Goal: Task Accomplishment & Management: Manage account settings

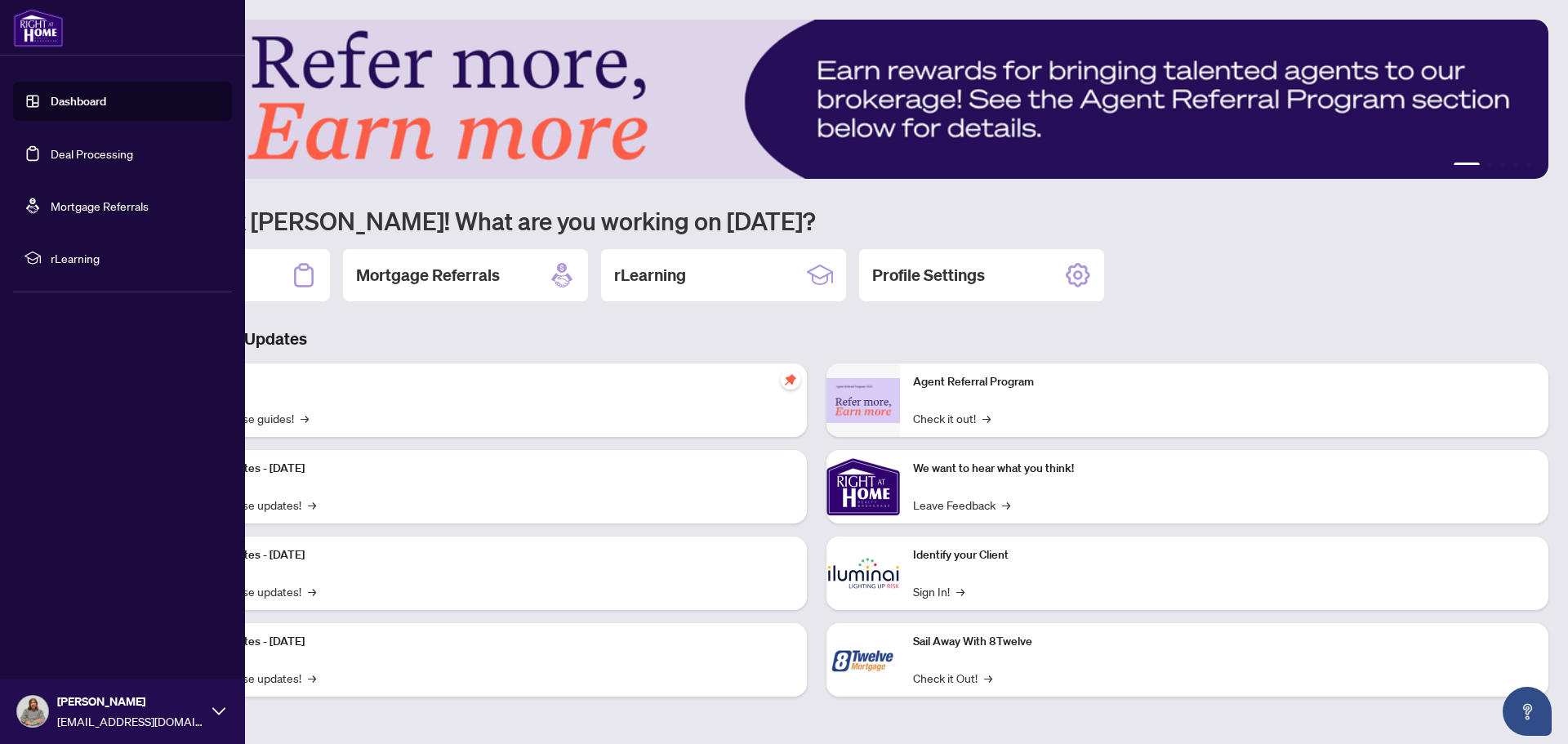
click at [87, 158] on link "Deal Processing" at bounding box center [91, 153] width 82 height 14
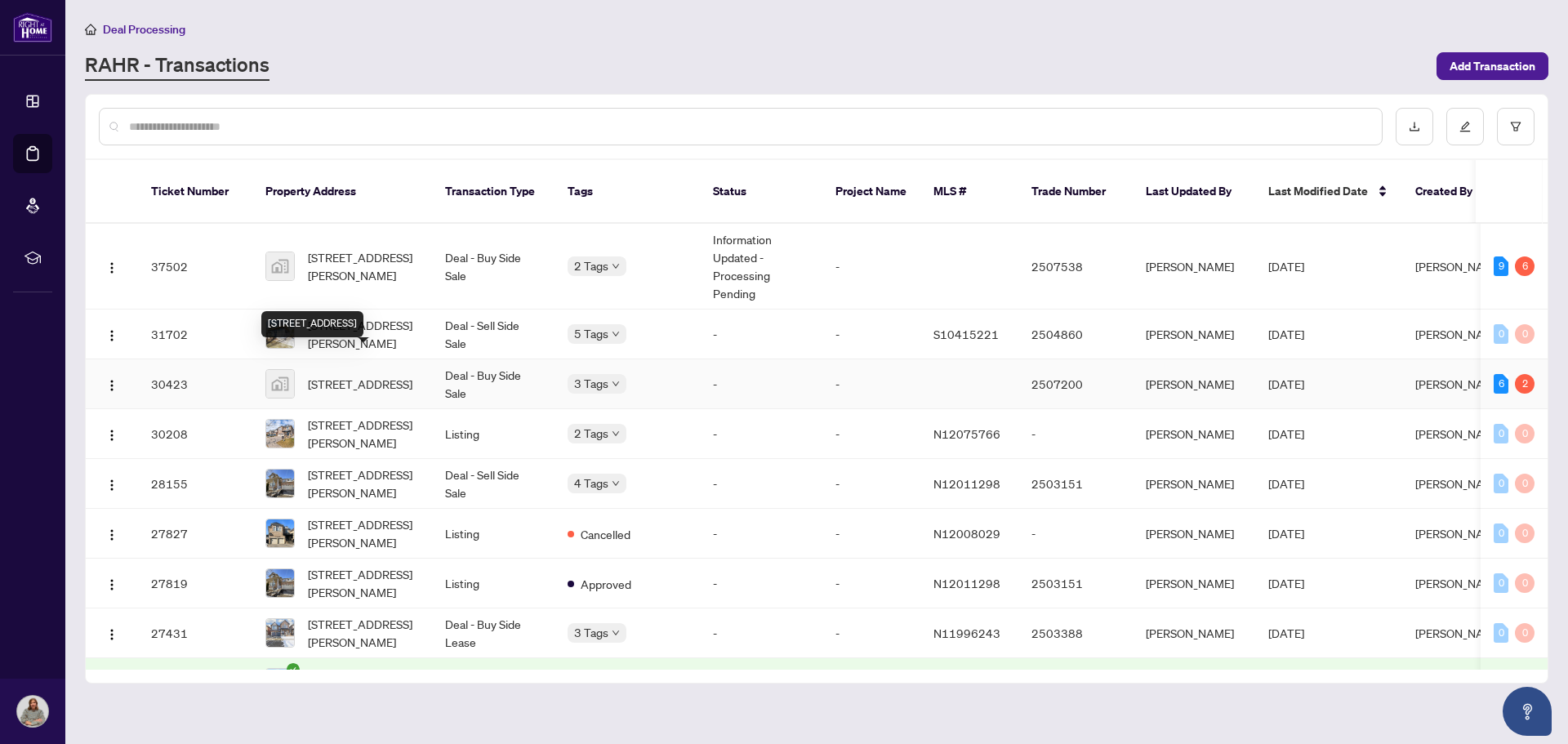
click at [346, 375] on span "[STREET_ADDRESS]" at bounding box center [359, 383] width 104 height 18
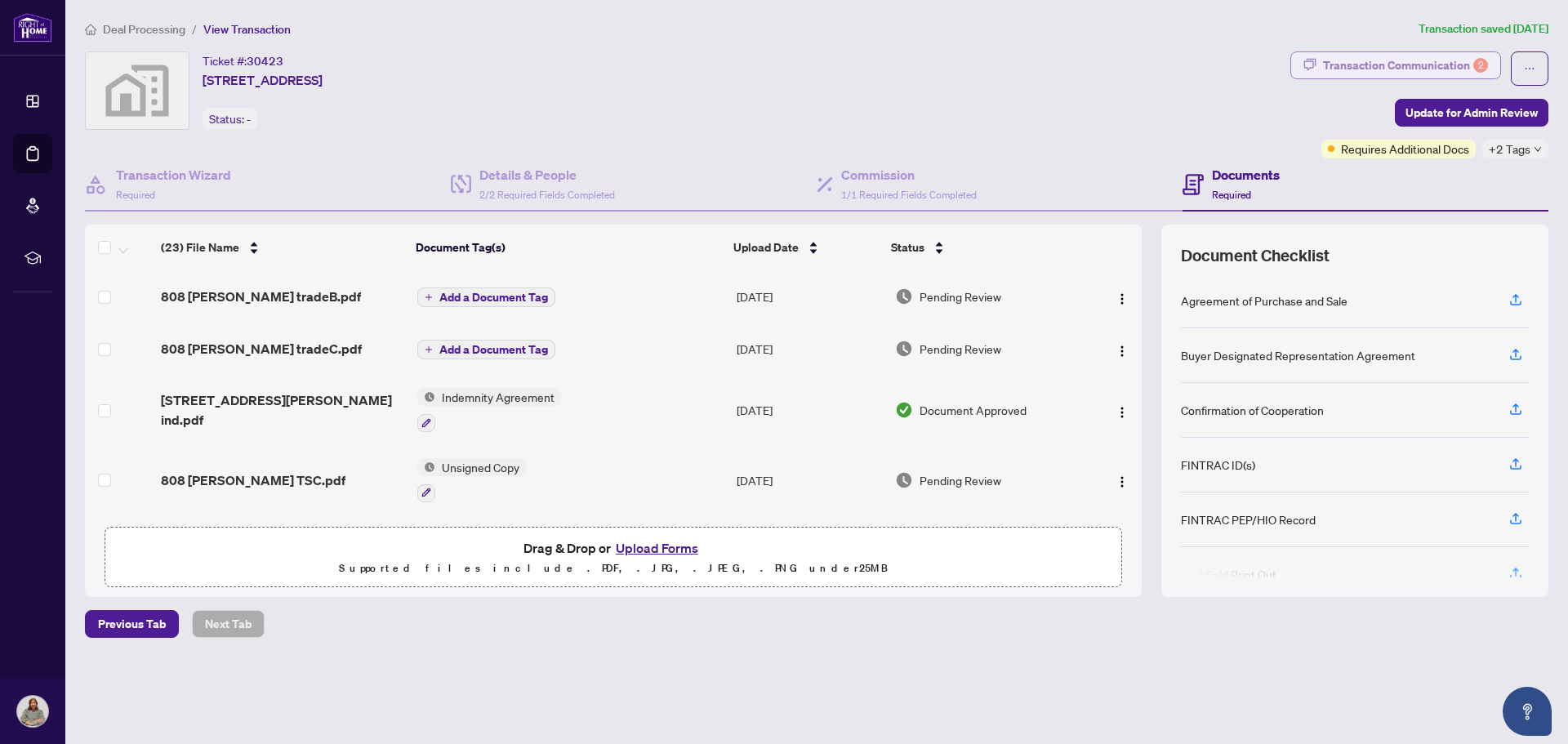
click at [1453, 64] on div "Transaction Communication 2" at bounding box center [1405, 65] width 165 height 26
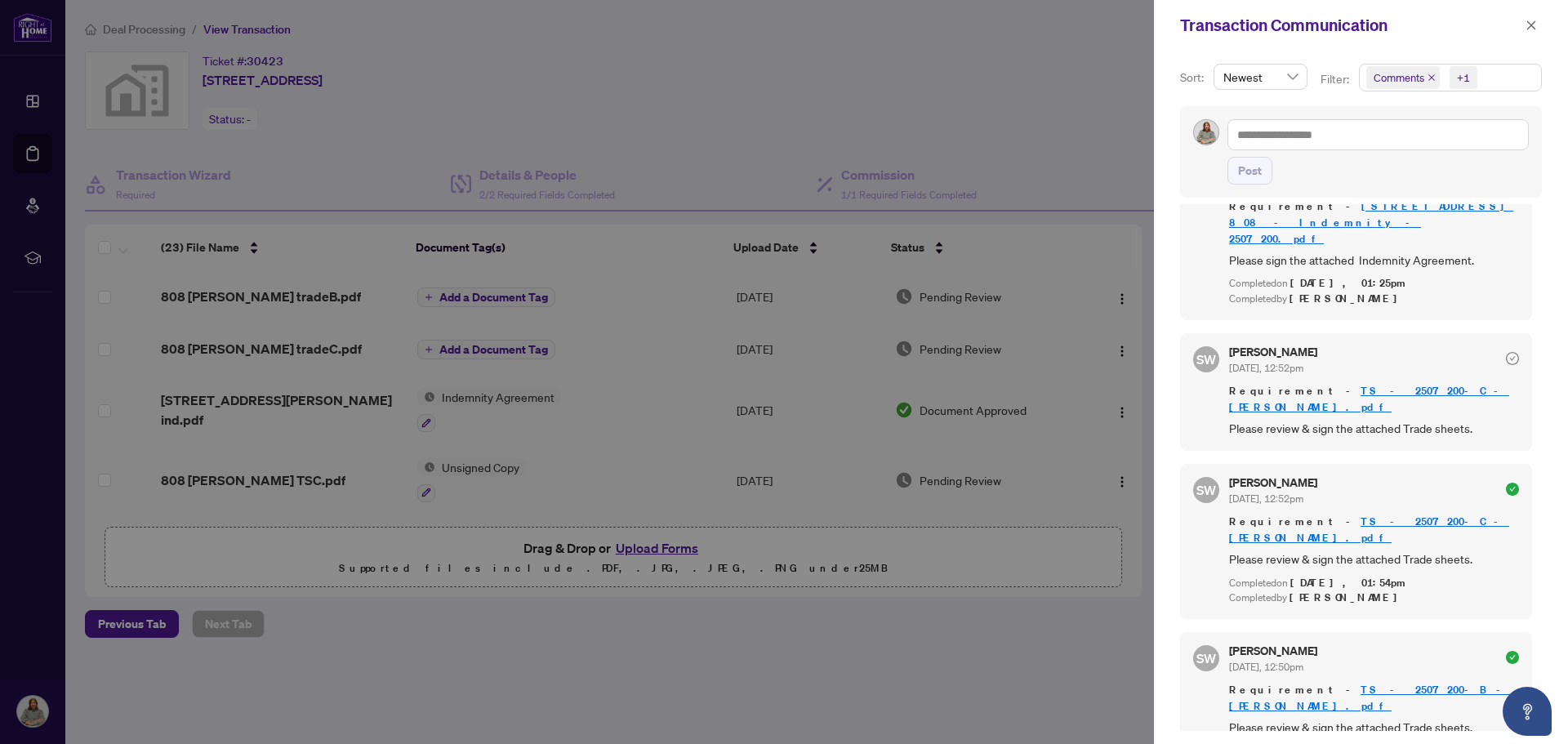
scroll to position [245, 0]
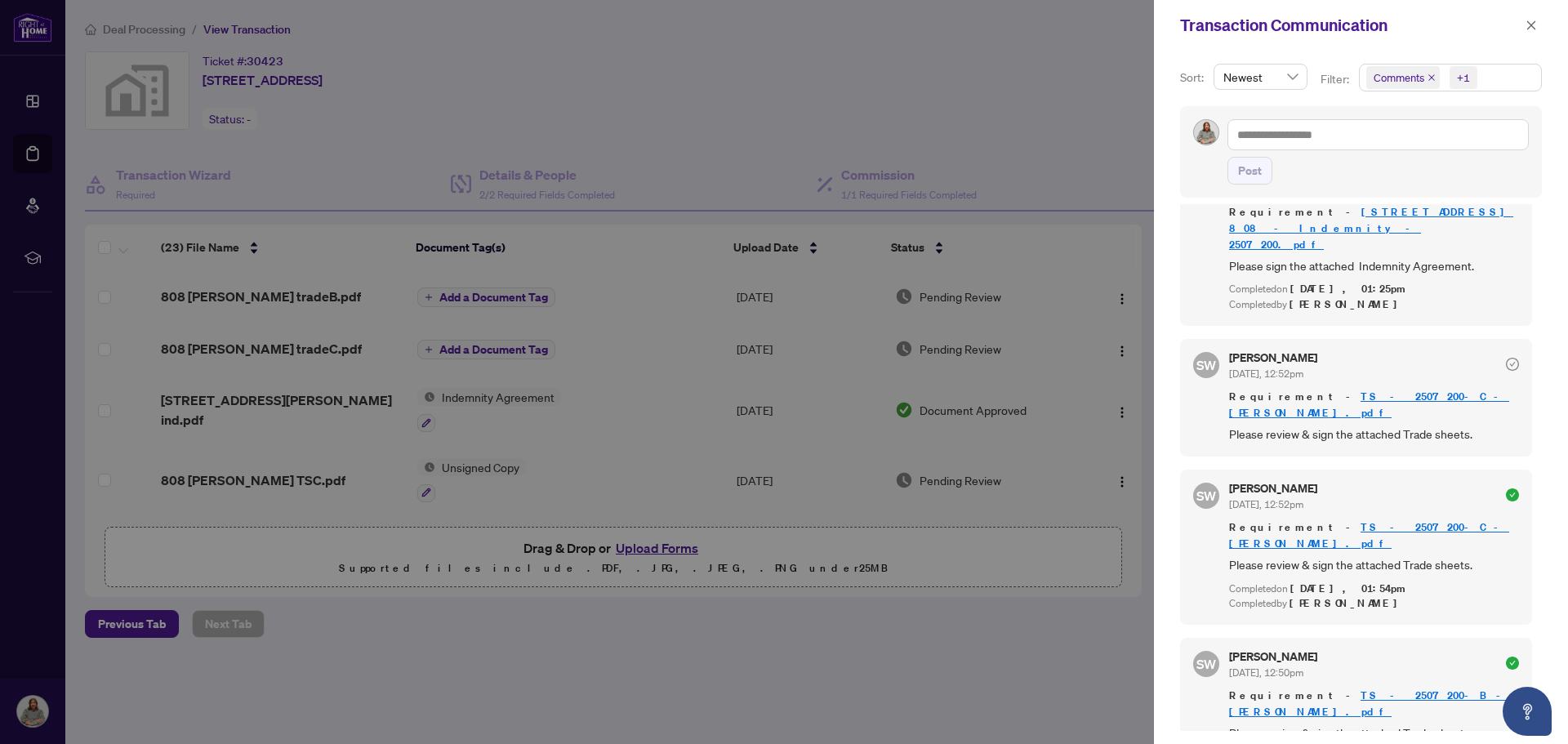
click at [1360, 390] on link "TS - 2507200-C - Patricia.pdf" at bounding box center [1369, 405] width 280 height 31
click at [1532, 22] on icon "close" at bounding box center [1530, 25] width 11 height 11
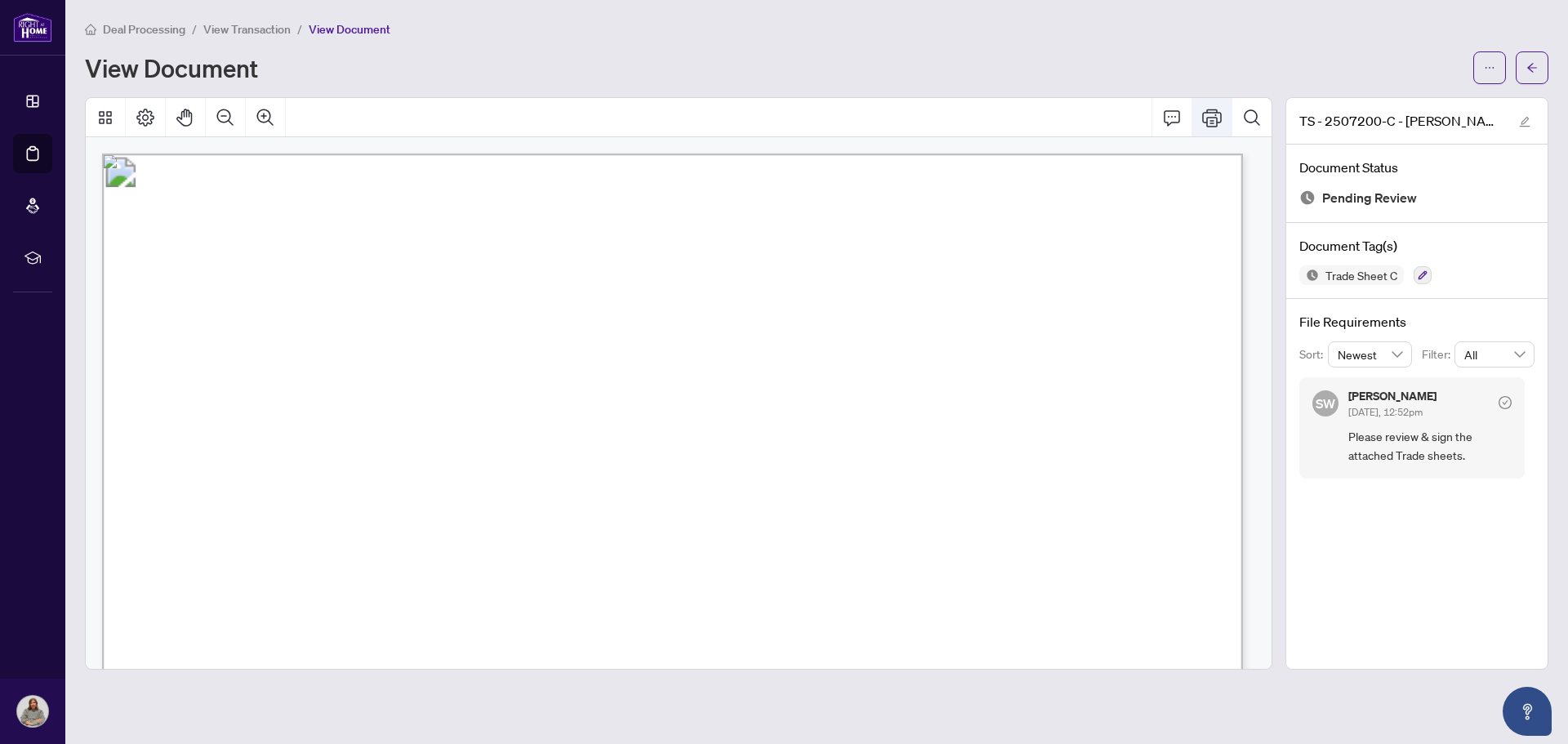
click at [1216, 114] on icon "Print" at bounding box center [1211, 117] width 19 height 18
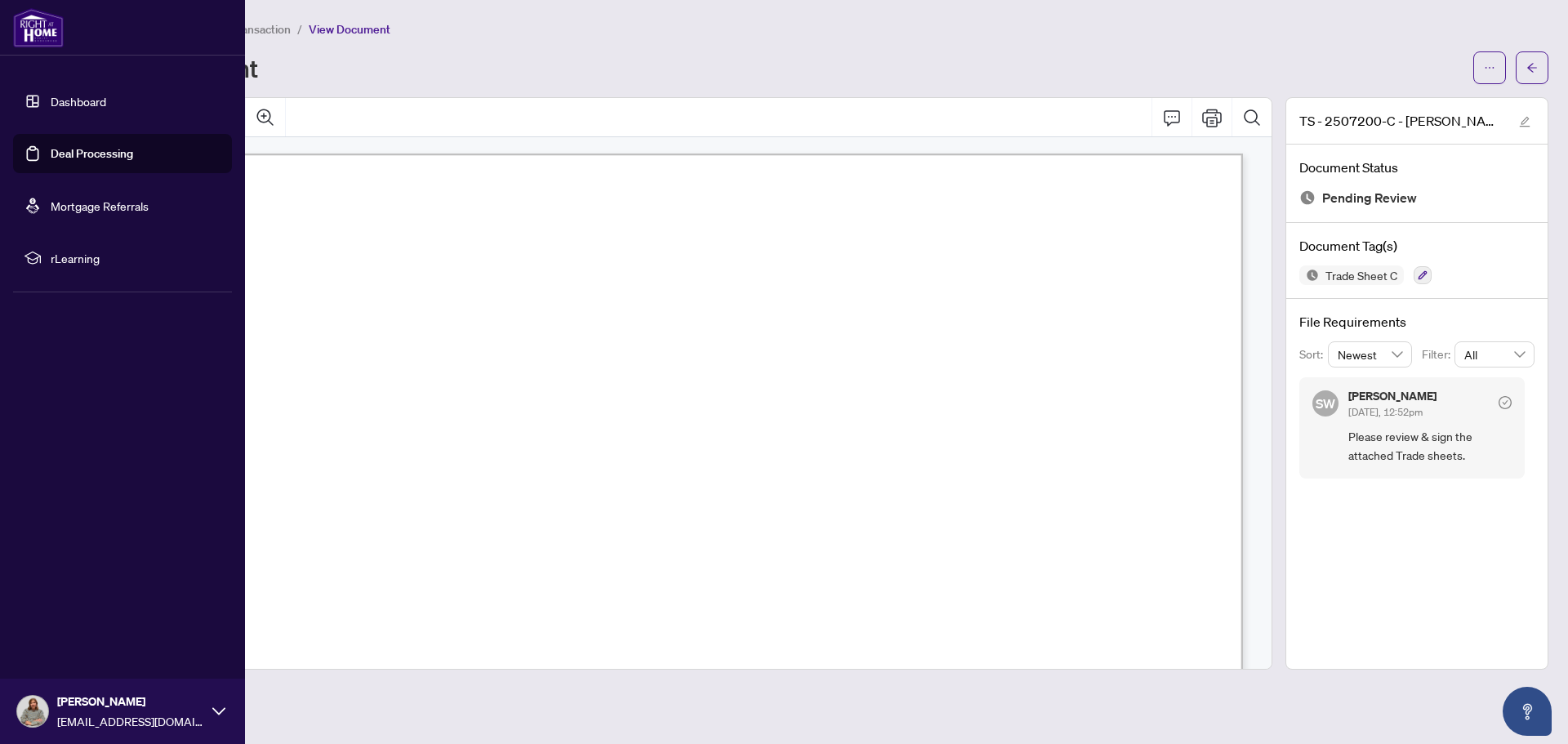
click at [82, 147] on link "Deal Processing" at bounding box center [91, 153] width 82 height 14
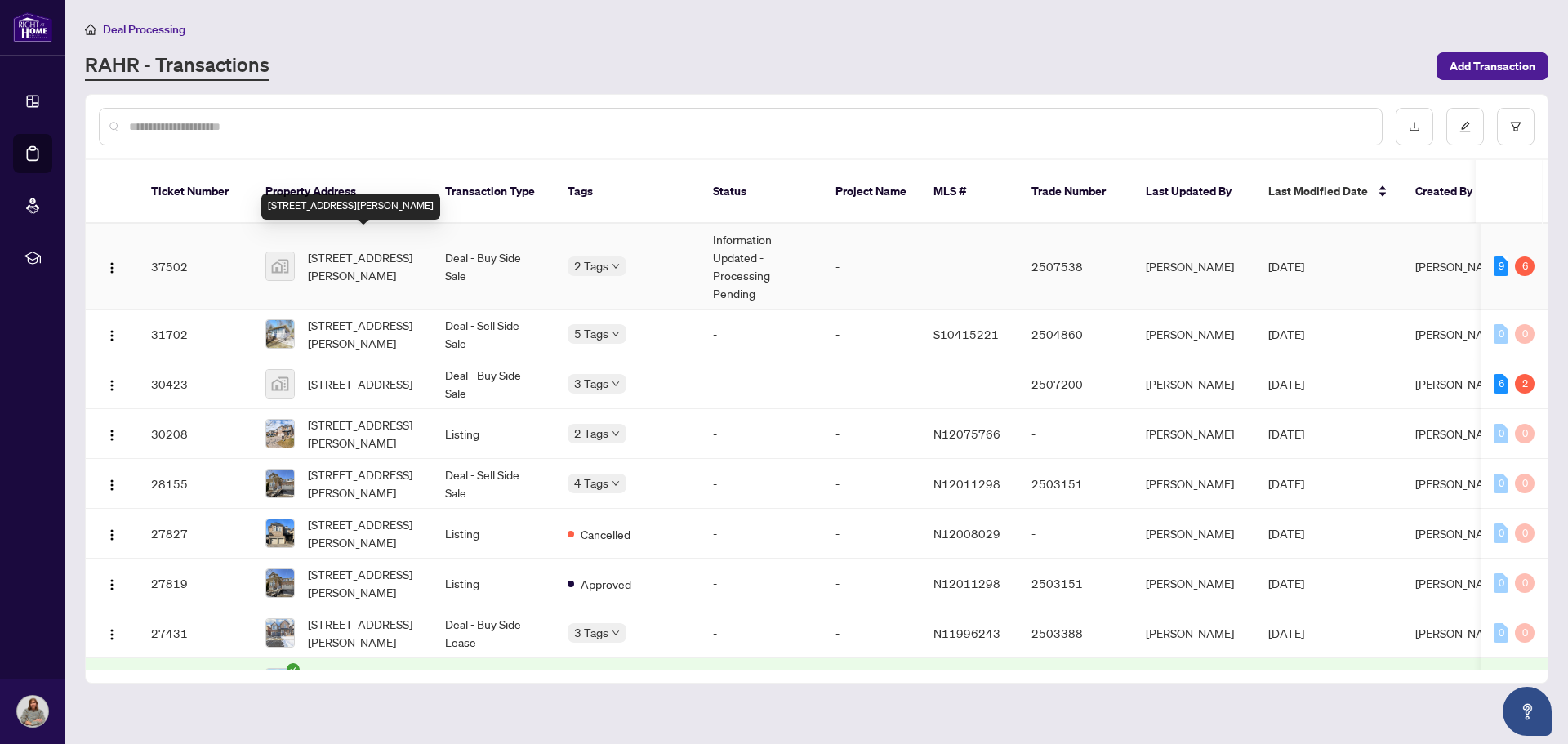
click at [368, 248] on span "530-1107 Main St W, Hamilton, ON, Canada" at bounding box center [363, 266] width 111 height 36
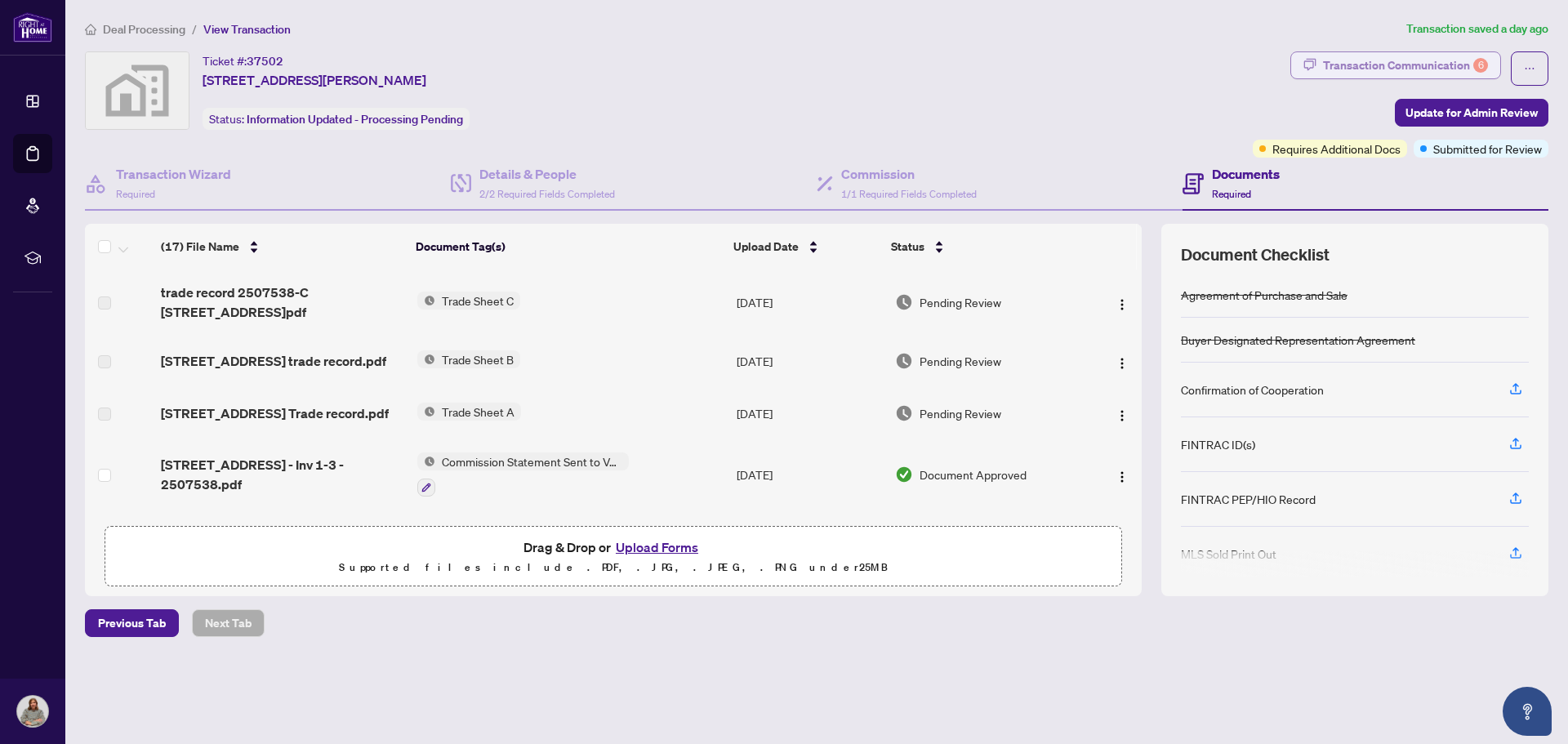
click at [1414, 57] on div "Transaction Communication 6" at bounding box center [1405, 65] width 165 height 26
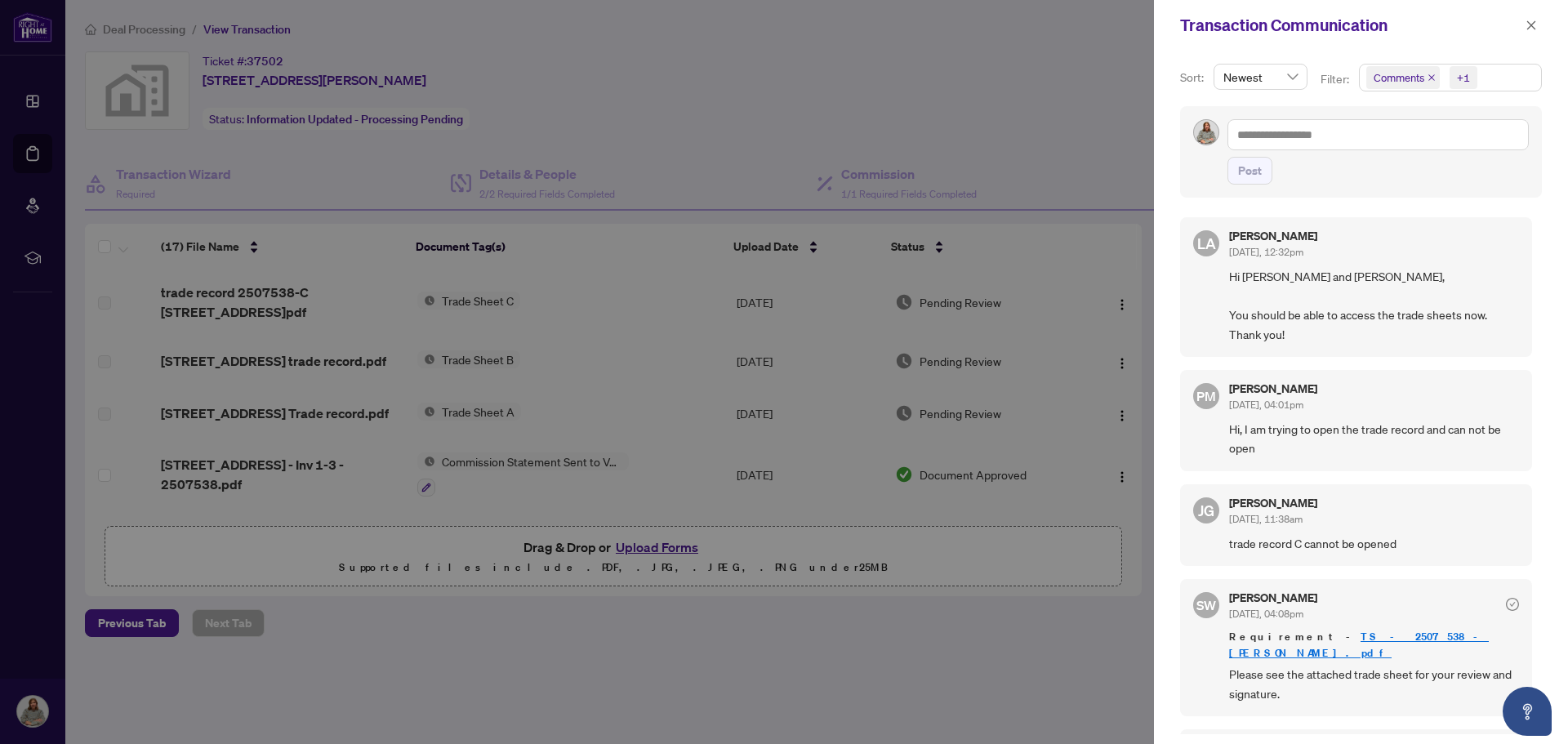
click at [1114, 75] on div at bounding box center [784, 372] width 1568 height 744
click at [1528, 30] on icon "close" at bounding box center [1530, 25] width 11 height 11
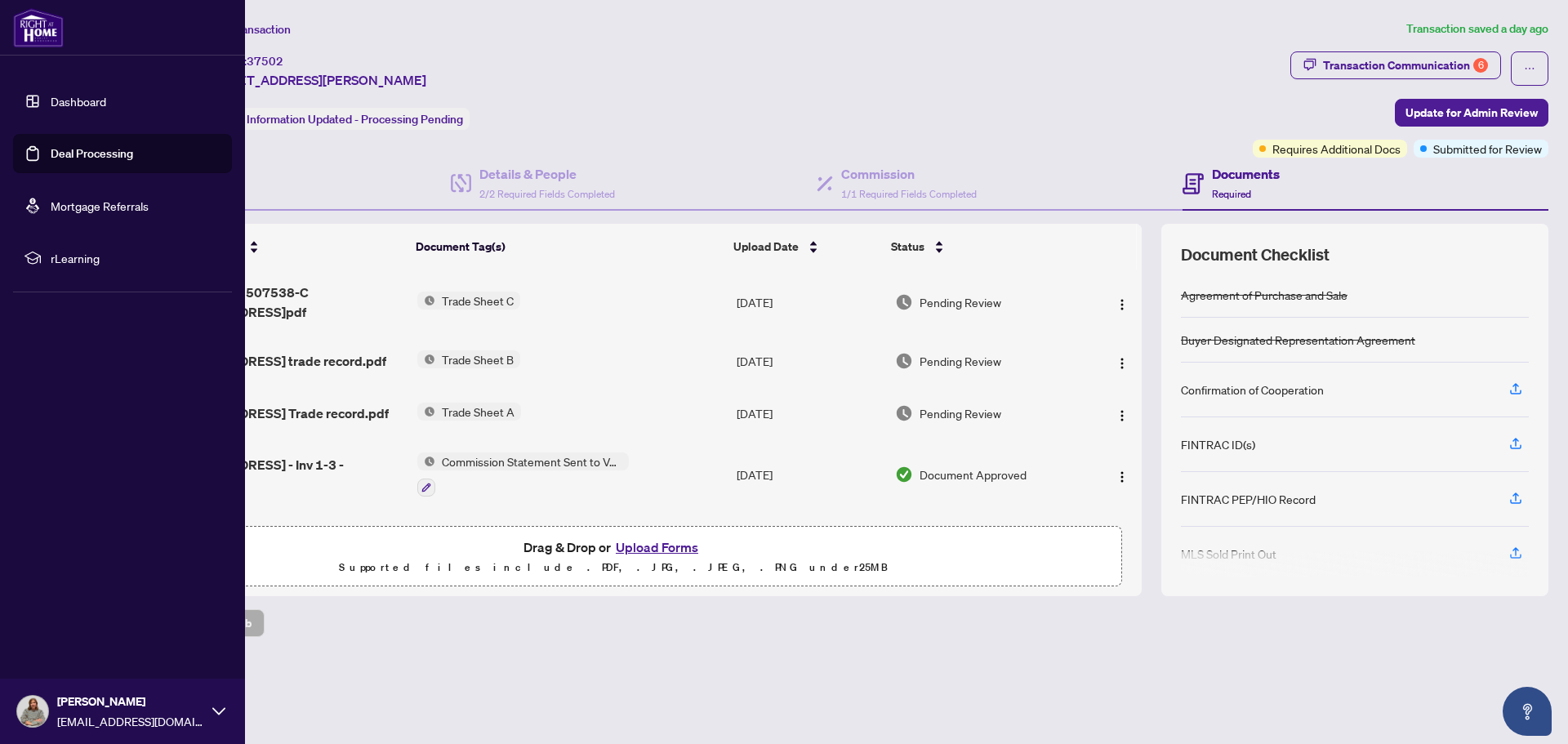
click at [51, 153] on link "Deal Processing" at bounding box center [91, 153] width 82 height 14
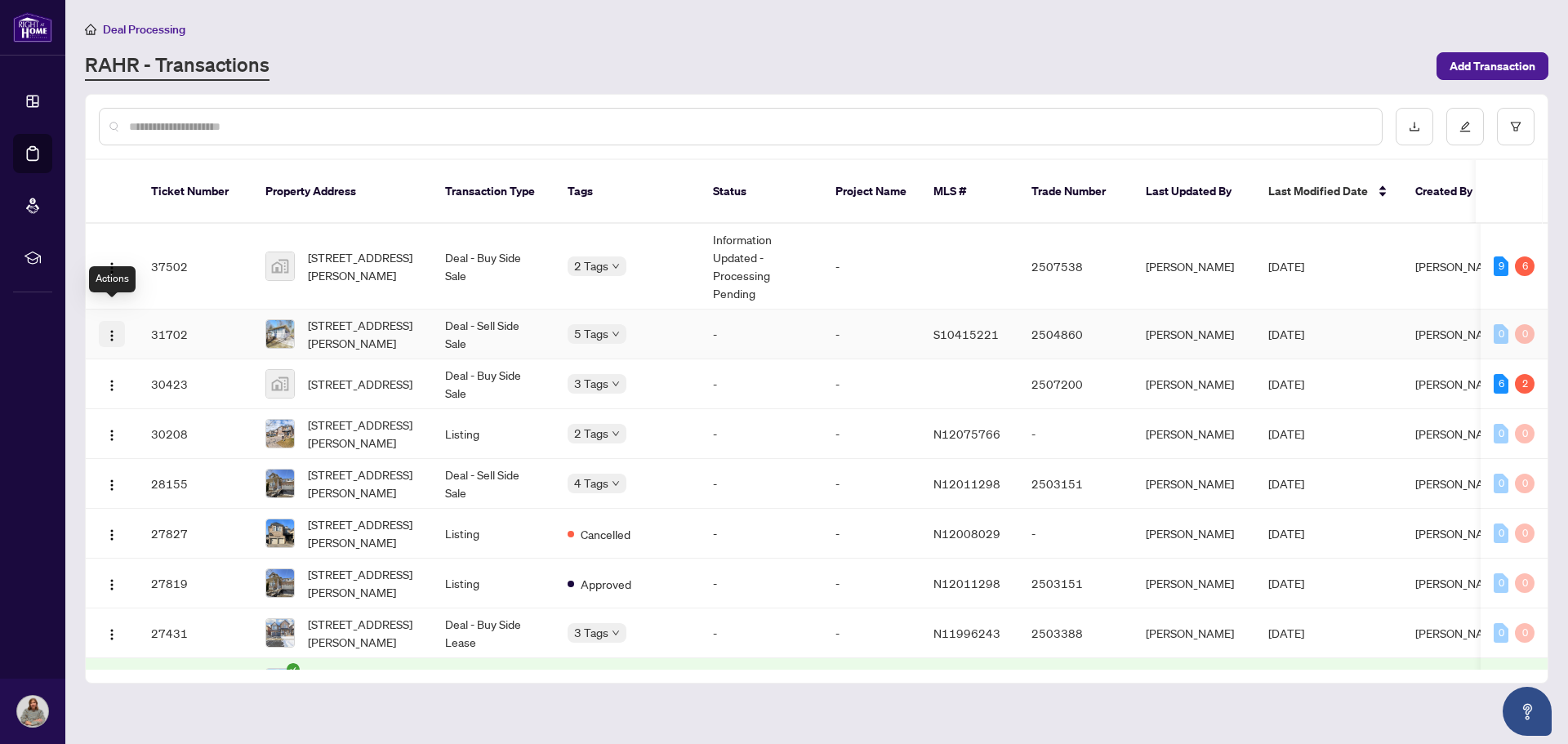
click at [108, 325] on span "button" at bounding box center [111, 334] width 13 height 18
click at [385, 113] on div at bounding box center [740, 126] width 1283 height 37
click at [352, 375] on span "1107 Main Street West, Hamilton, ON, Canada" at bounding box center [359, 383] width 104 height 18
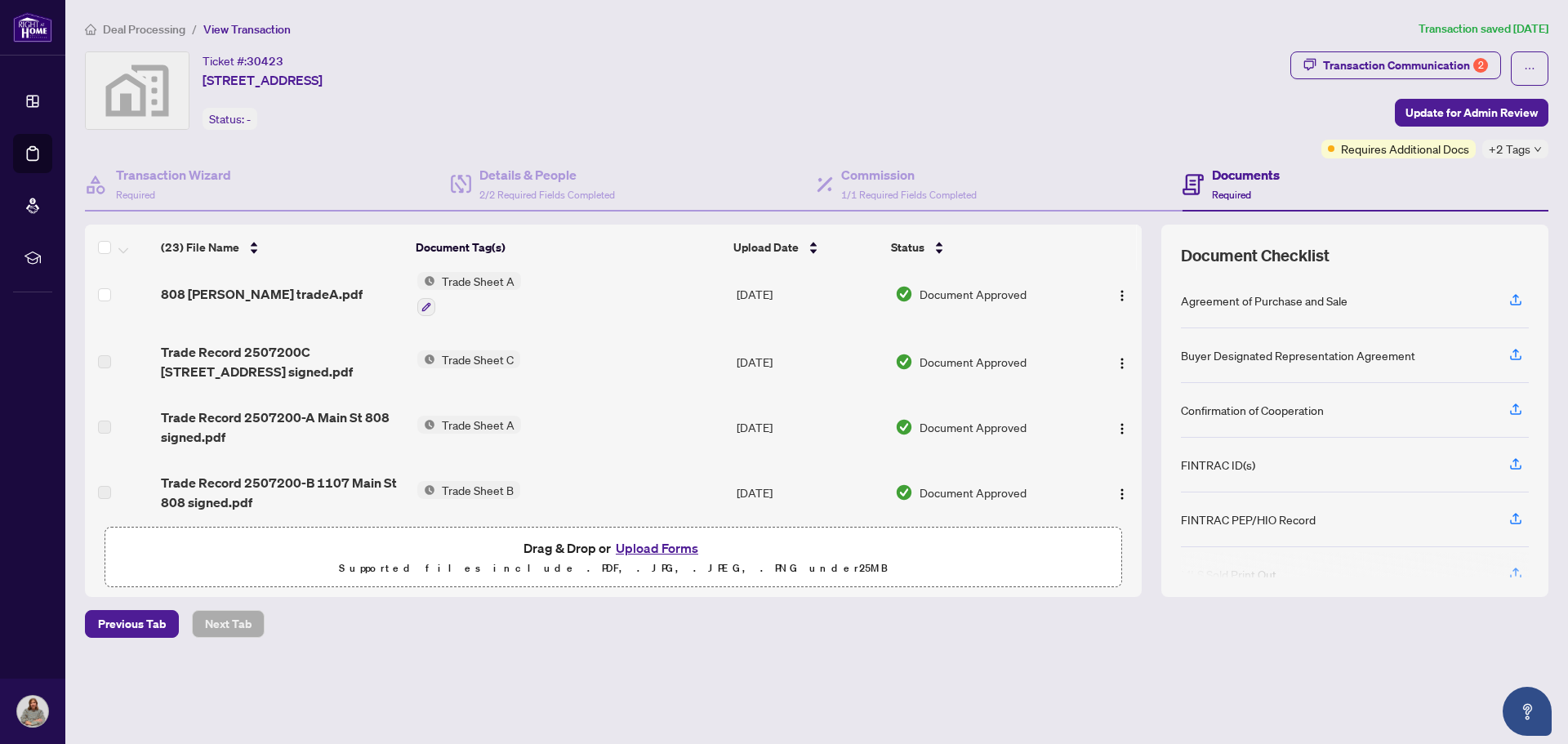
scroll to position [327, 0]
click at [657, 547] on button "Upload Forms" at bounding box center [657, 547] width 92 height 21
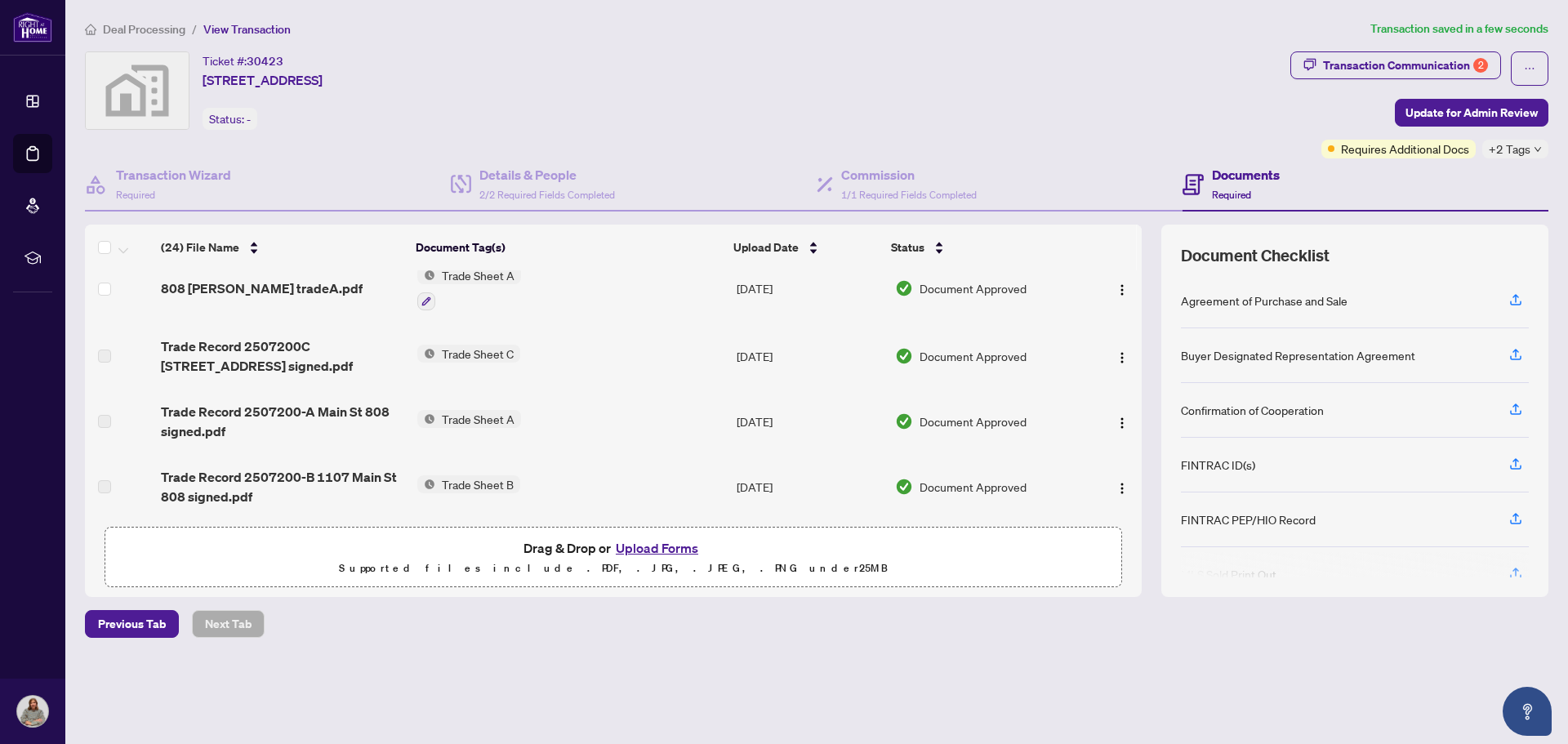
scroll to position [408, 0]
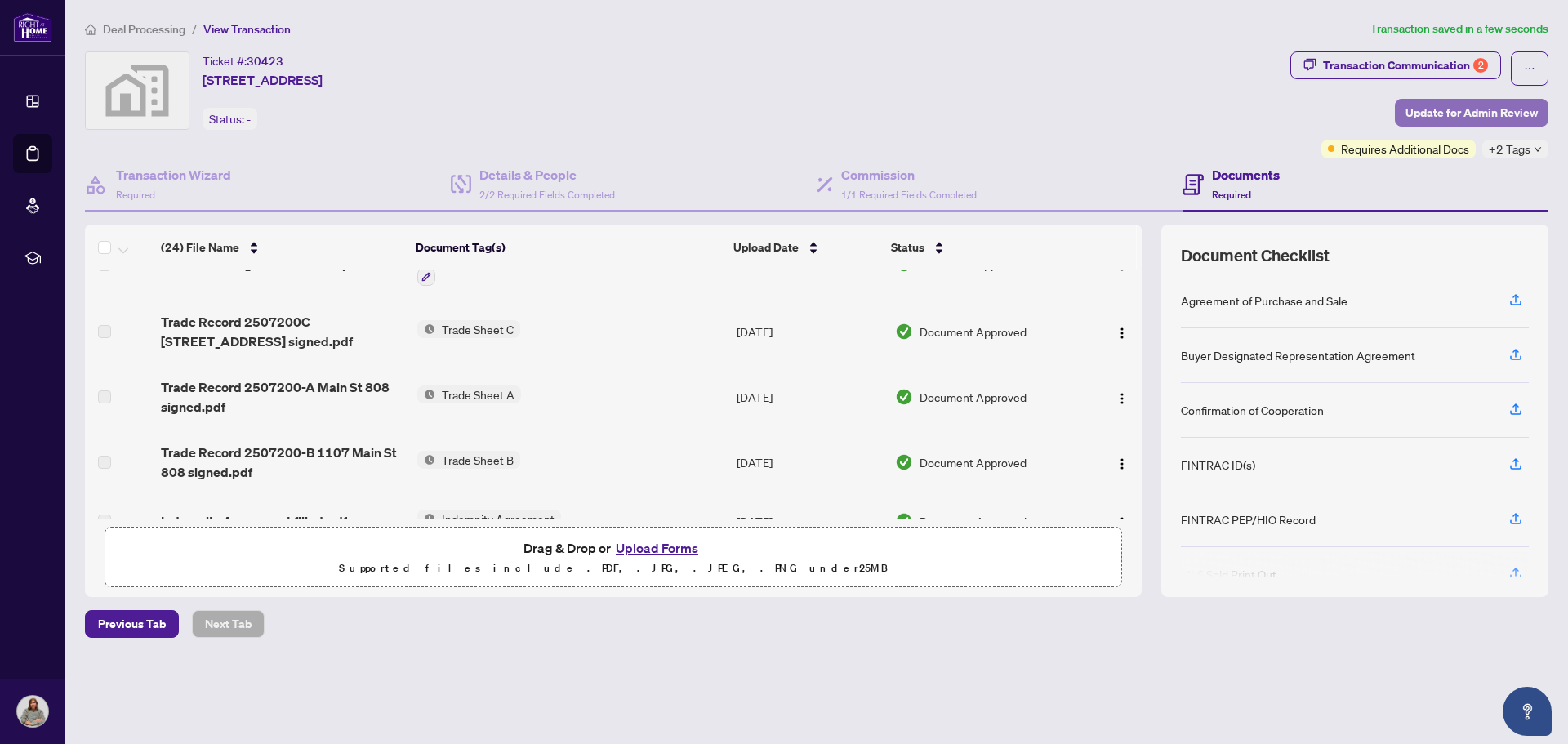
click at [1532, 116] on span "Update for Admin Review" at bounding box center [1471, 113] width 132 height 26
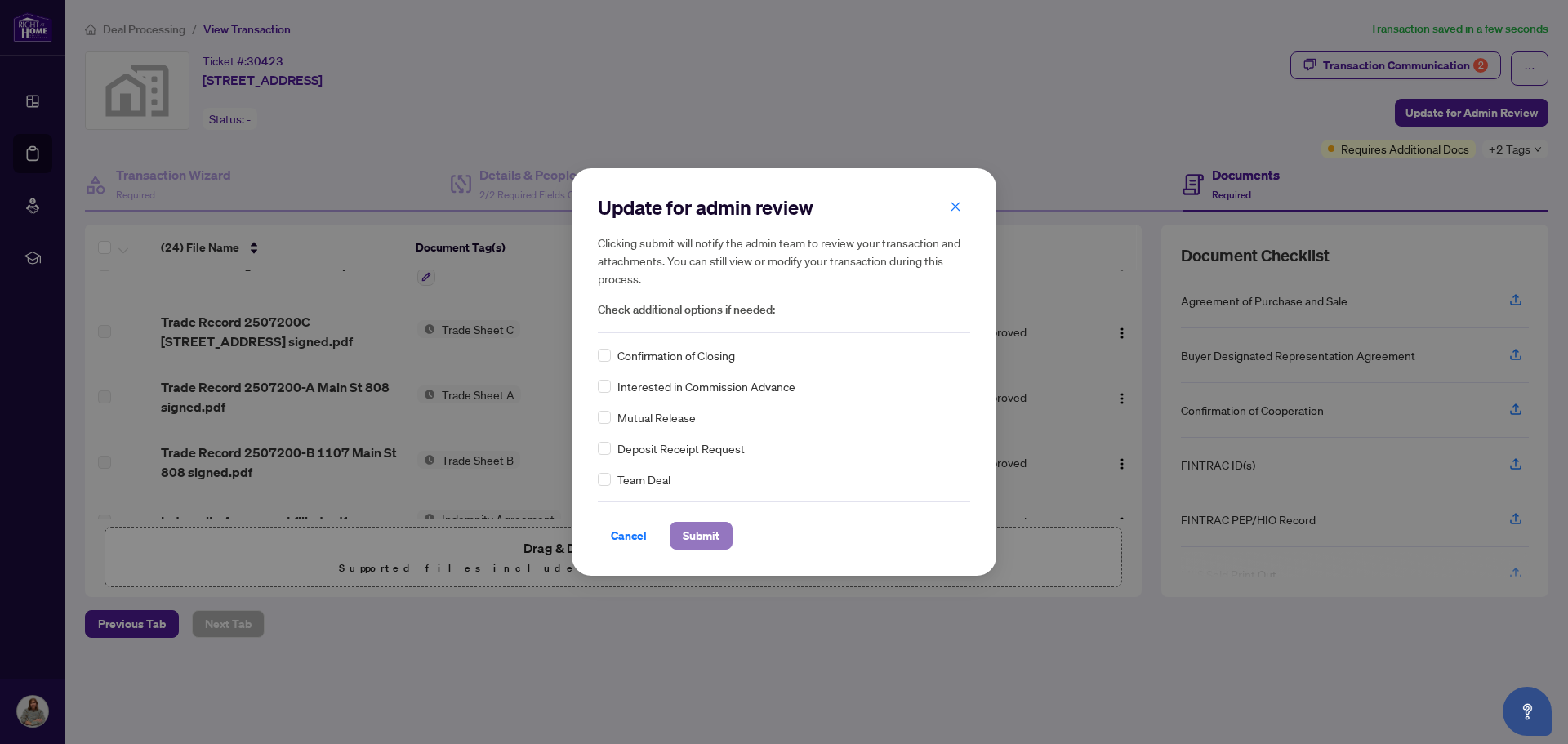
click at [698, 532] on span "Submit" at bounding box center [701, 536] width 36 height 26
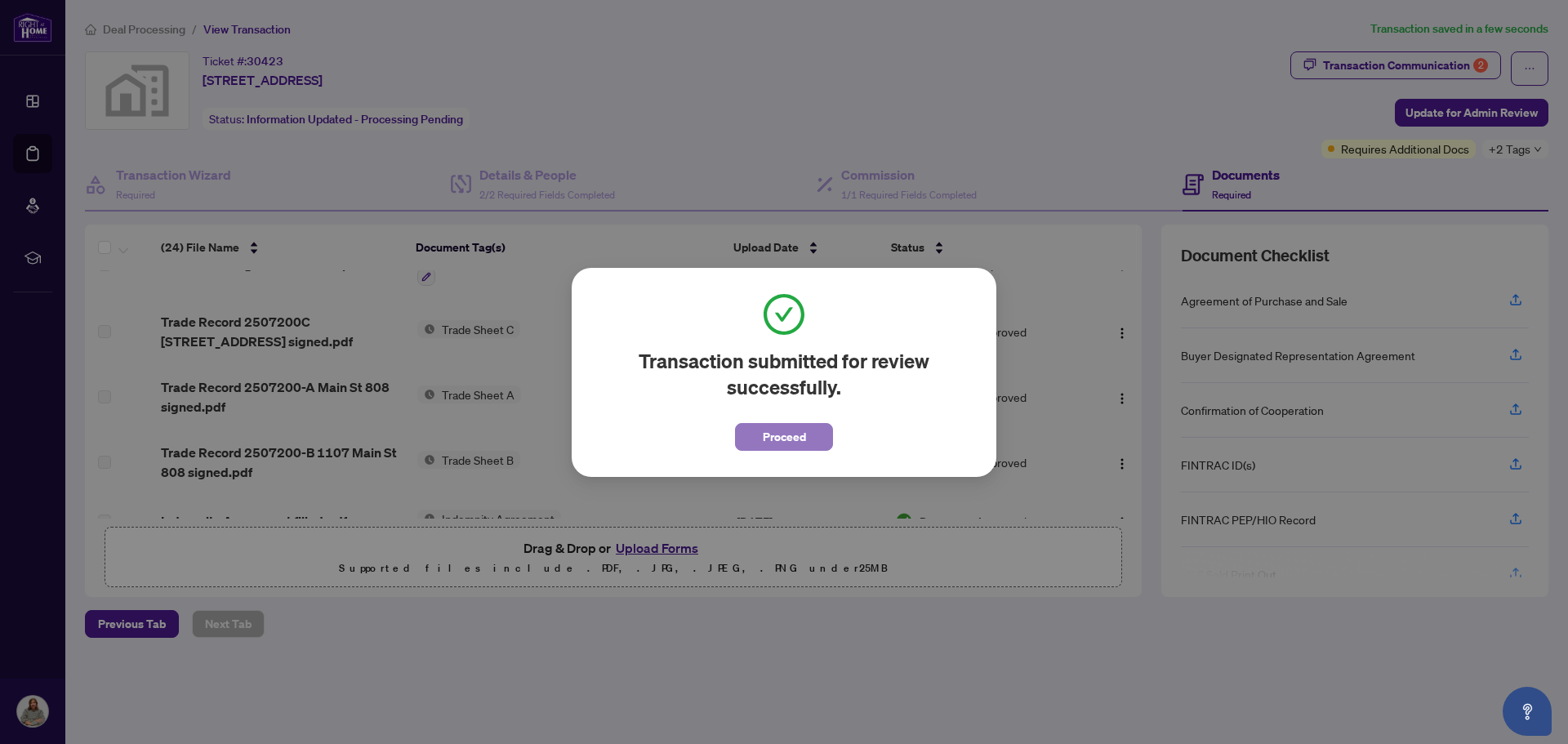
click at [778, 430] on span "Proceed" at bounding box center [784, 436] width 43 height 26
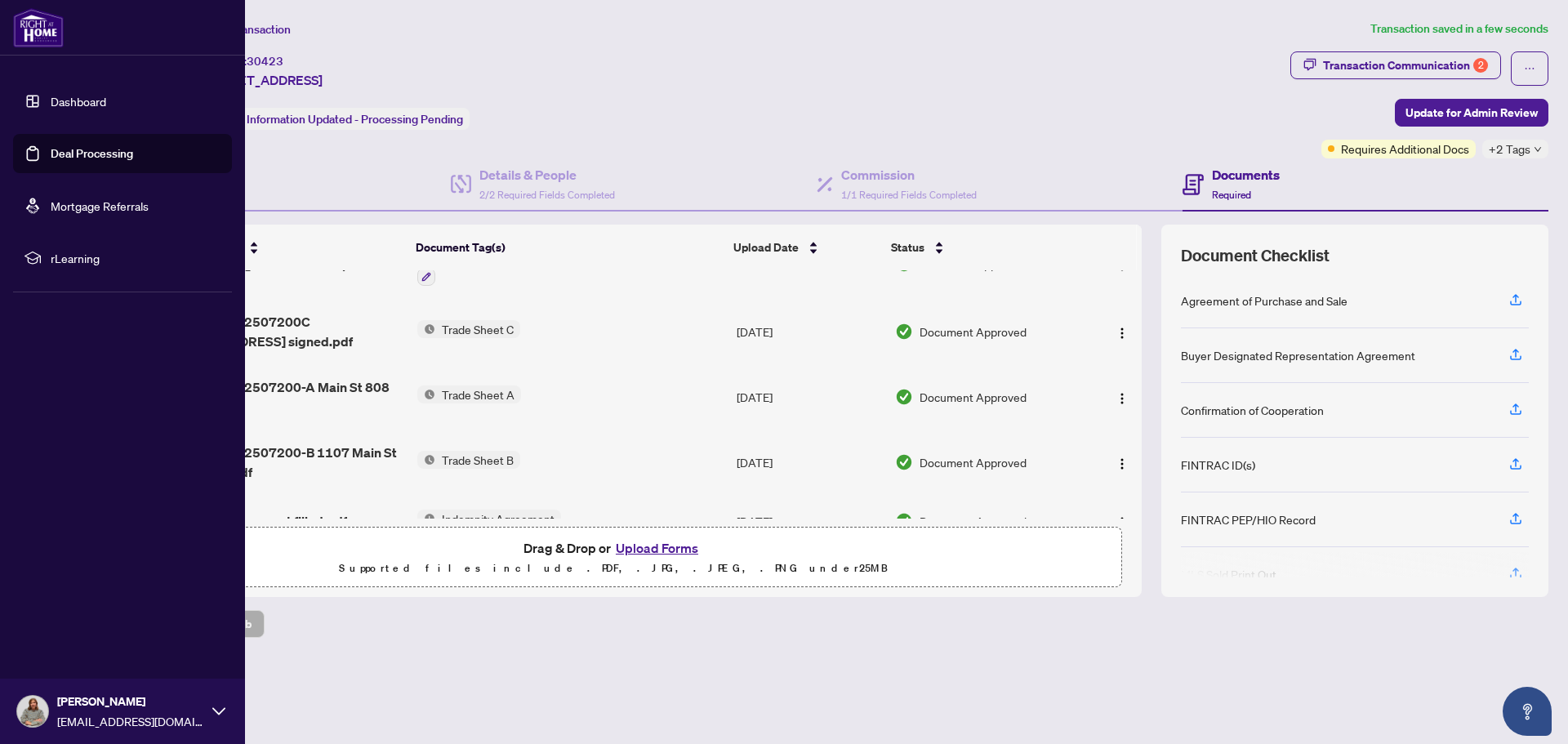
click at [51, 147] on link "Deal Processing" at bounding box center [91, 153] width 82 height 14
